Goal: Task Accomplishment & Management: Use online tool/utility

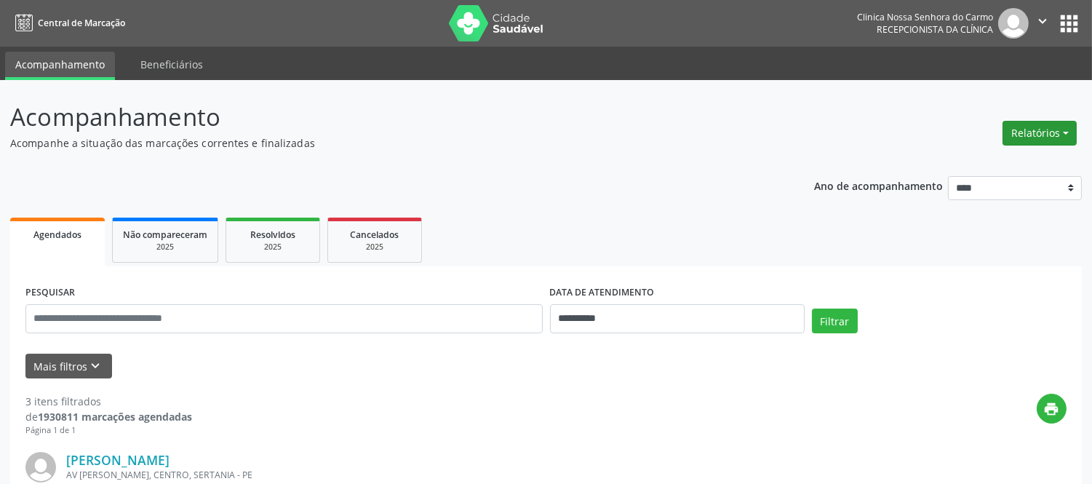
click at [1064, 125] on button "Relatórios" at bounding box center [1040, 133] width 74 height 25
click at [980, 160] on link "Agendamentos" at bounding box center [998, 164] width 156 height 20
select select "*"
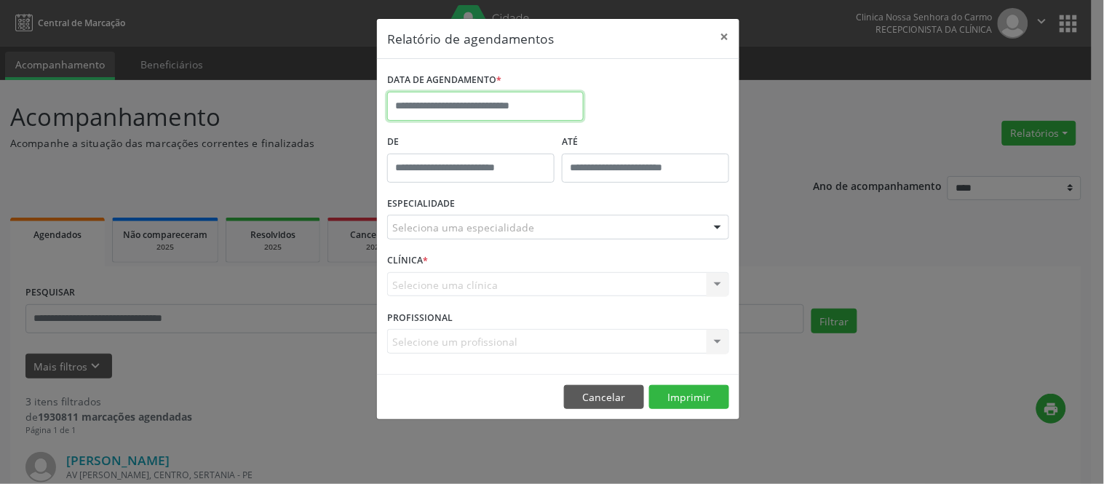
click at [461, 99] on input "text" at bounding box center [485, 106] width 196 height 29
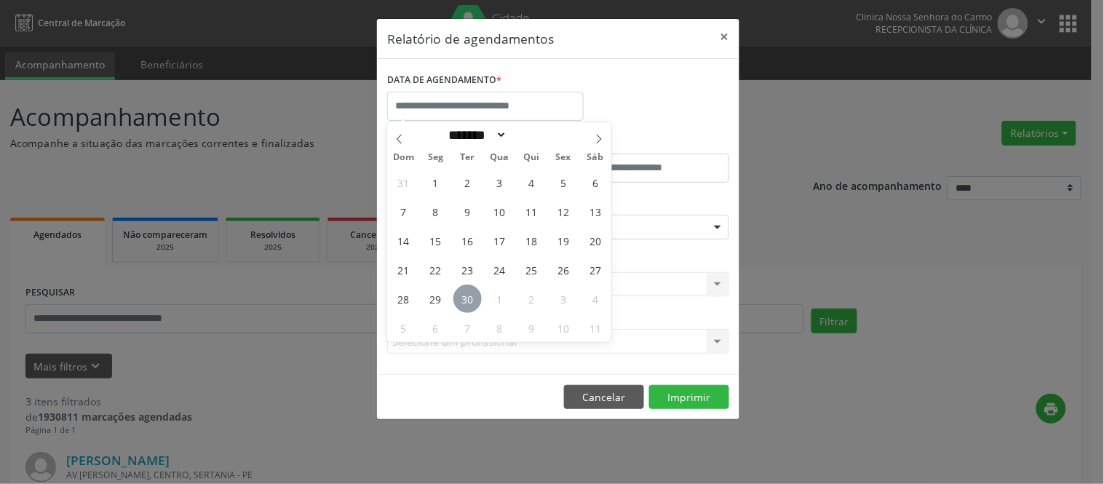
click at [461, 295] on span "30" at bounding box center [467, 298] width 28 height 28
type input "**********"
click at [469, 297] on span "30" at bounding box center [467, 298] width 28 height 28
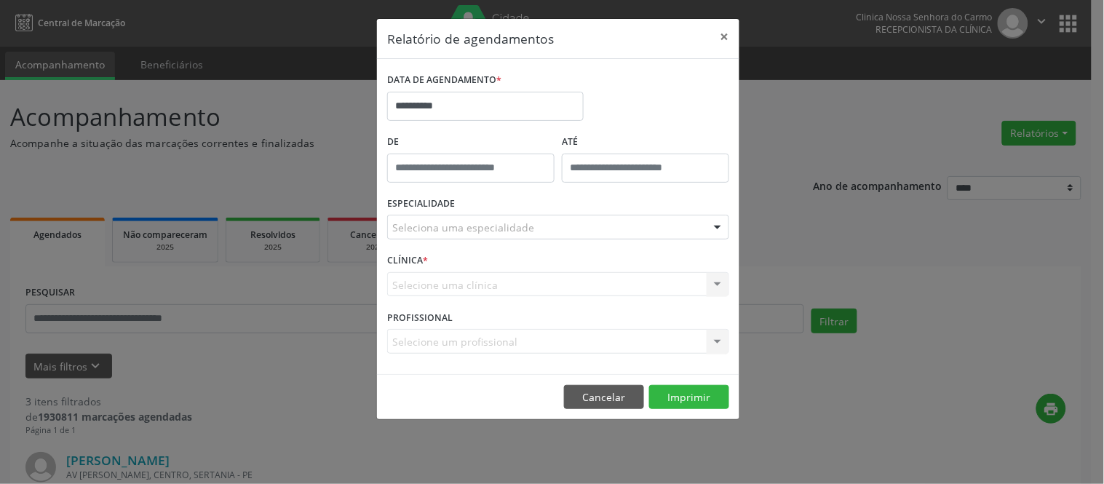
click at [469, 297] on div "CLÍNICA * Selecione uma clínica Nenhum resultado encontrado para: " " Não há ne…" at bounding box center [557, 278] width 349 height 57
click at [534, 226] on div at bounding box center [558, 227] width 342 height 25
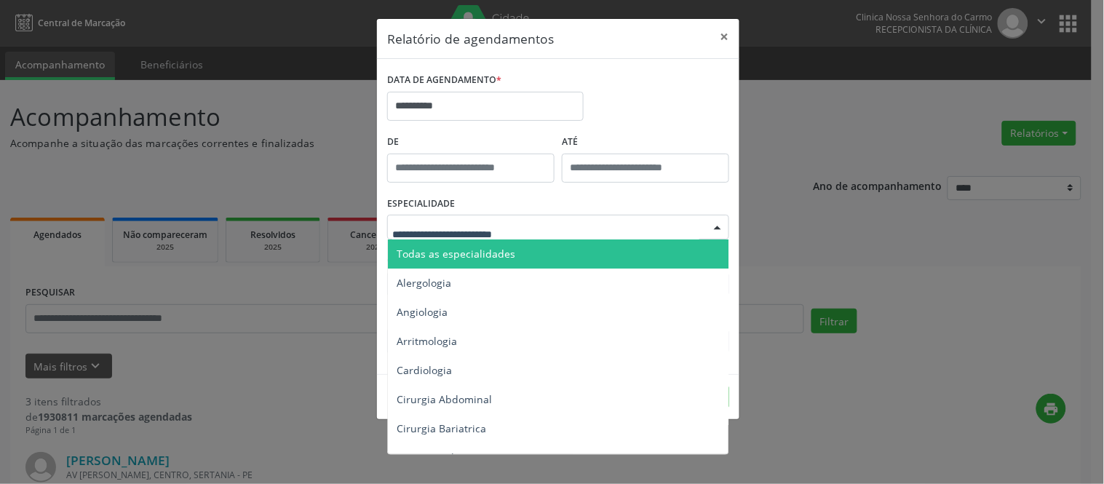
click at [470, 258] on span "Todas as especialidades" at bounding box center [456, 254] width 119 height 14
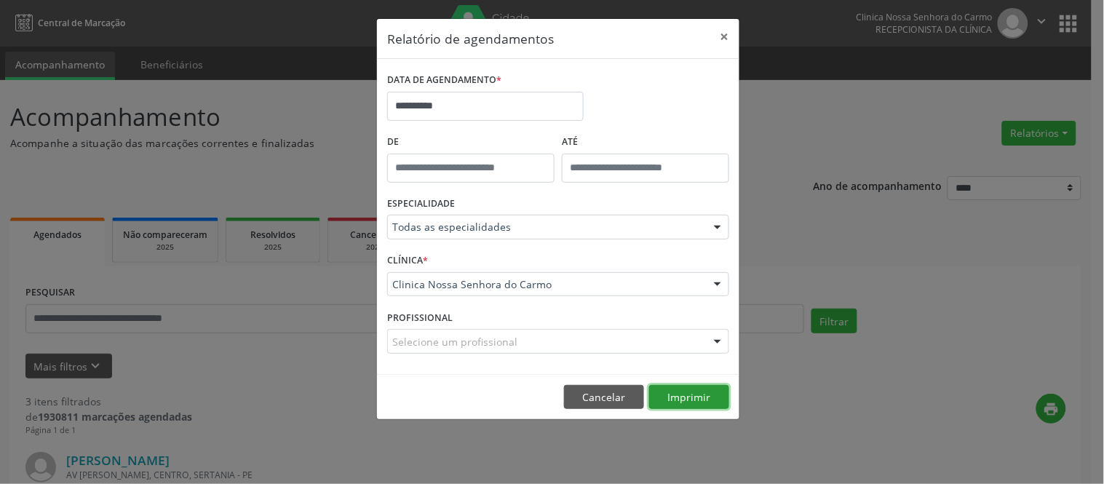
click at [674, 396] on button "Imprimir" at bounding box center [689, 397] width 80 height 25
click at [728, 33] on button "×" at bounding box center [724, 37] width 29 height 36
